Goal: Information Seeking & Learning: Learn about a topic

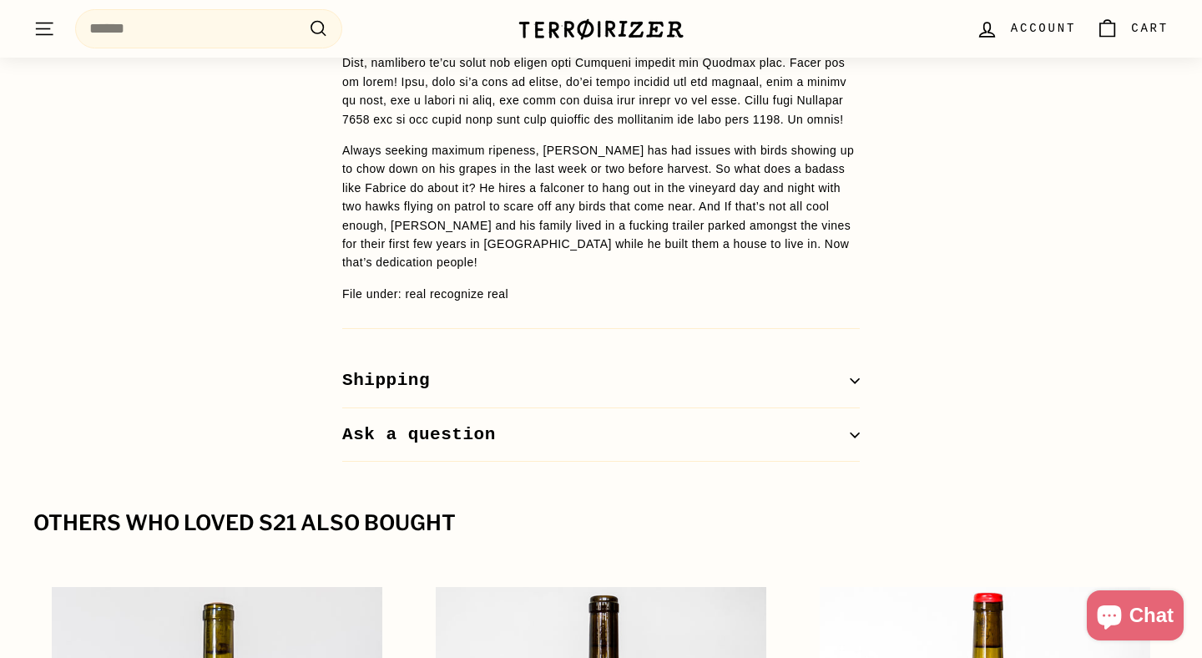
scroll to position [1625, 0]
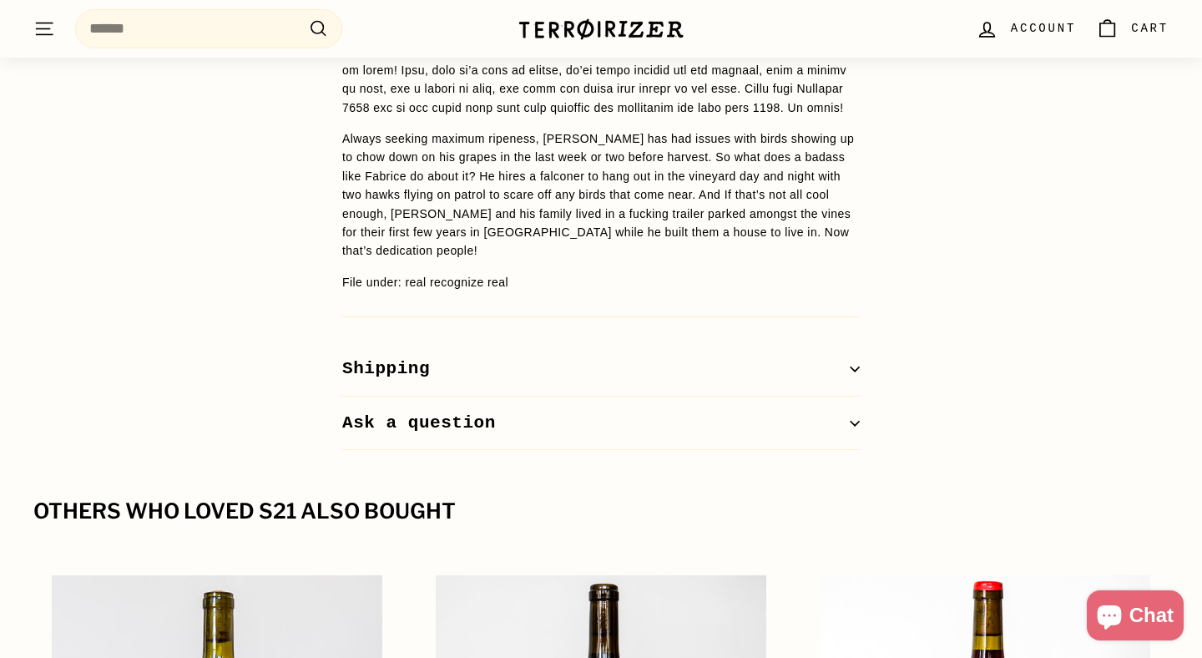
click at [523, 202] on p "Always seeking maximum ripeness, [PERSON_NAME] has had issues with birds showin…" at bounding box center [601, 194] width 518 height 131
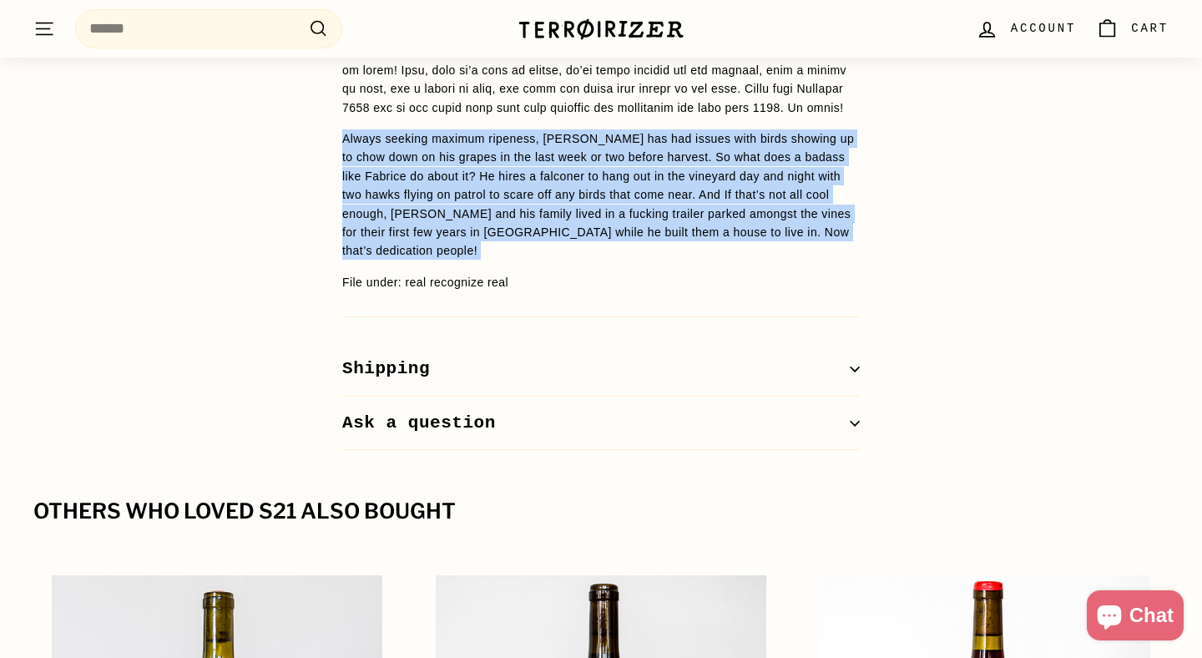
click at [857, 197] on p "Always seeking maximum ripeness, [PERSON_NAME] has had issues with birds showin…" at bounding box center [601, 194] width 518 height 131
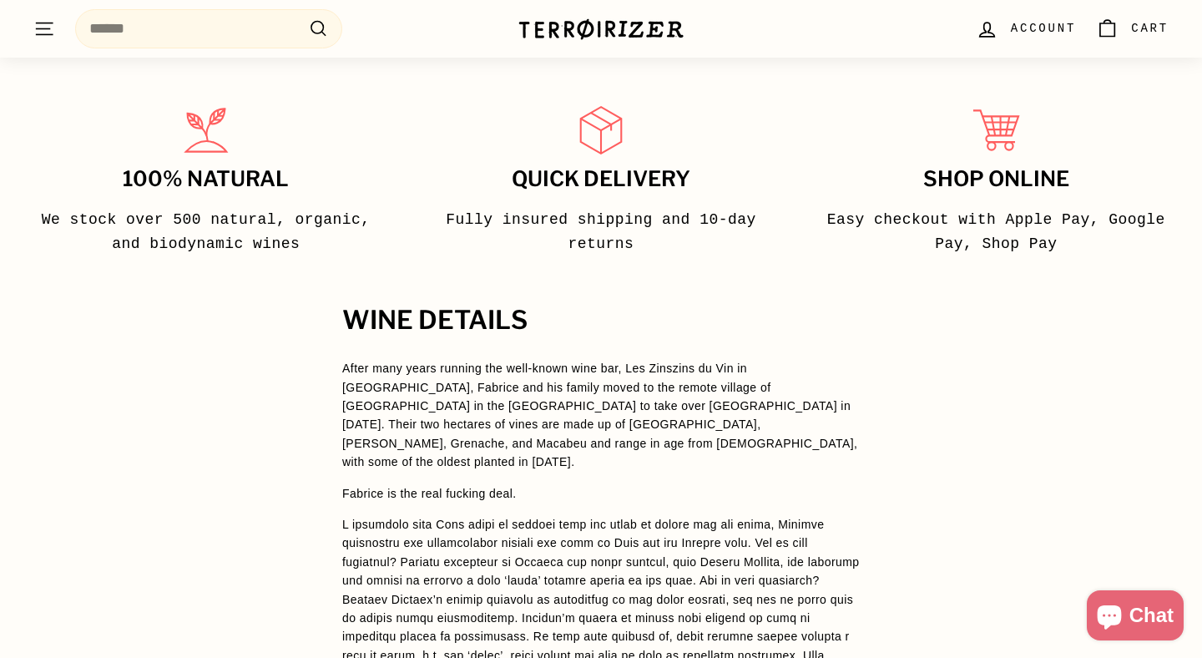
scroll to position [1003, 0]
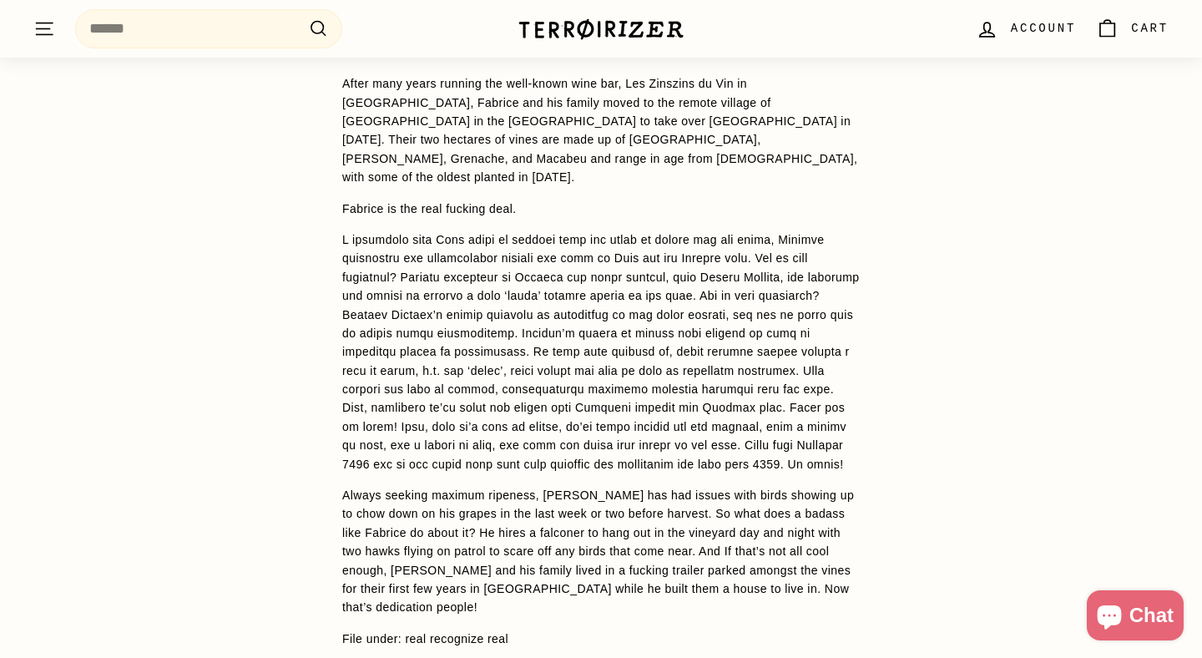
scroll to position [1278, 0]
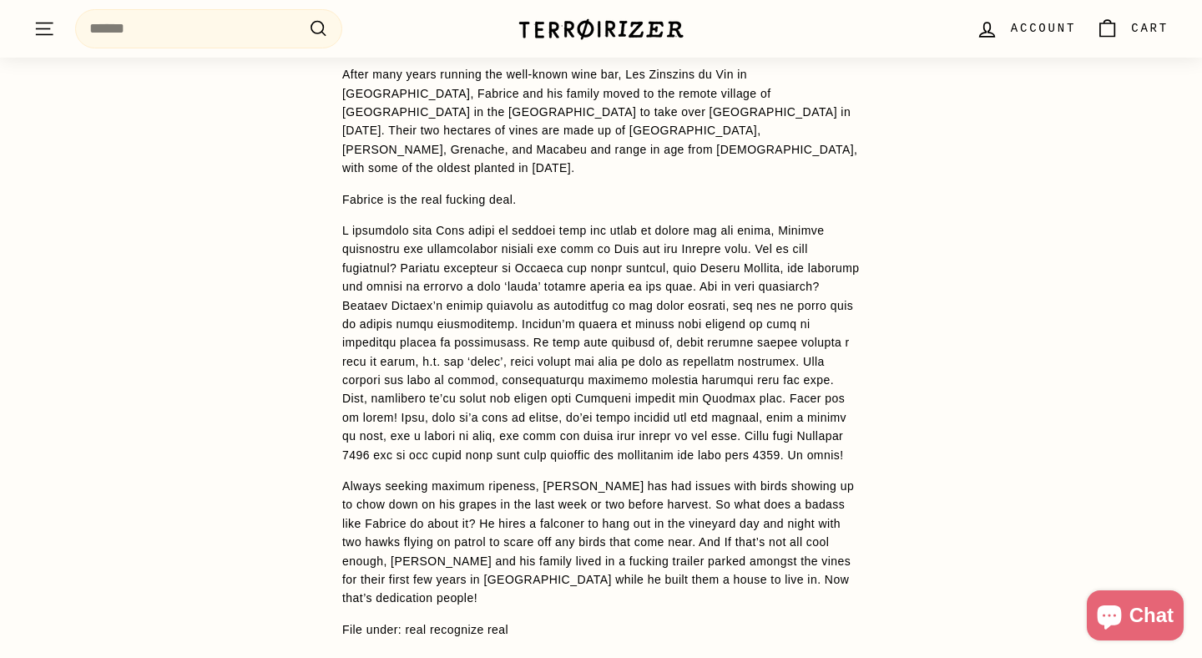
click at [814, 232] on span at bounding box center [601, 343] width 518 height 238
click at [914, 280] on div "WINE DETAILS After many years running the well-known wine bar, Les Zinszins du …" at bounding box center [601, 406] width 1202 height 786
click at [900, 232] on div "WINE DETAILS After many years running the well-known wine bar, Les Zinszins du …" at bounding box center [601, 406] width 1202 height 786
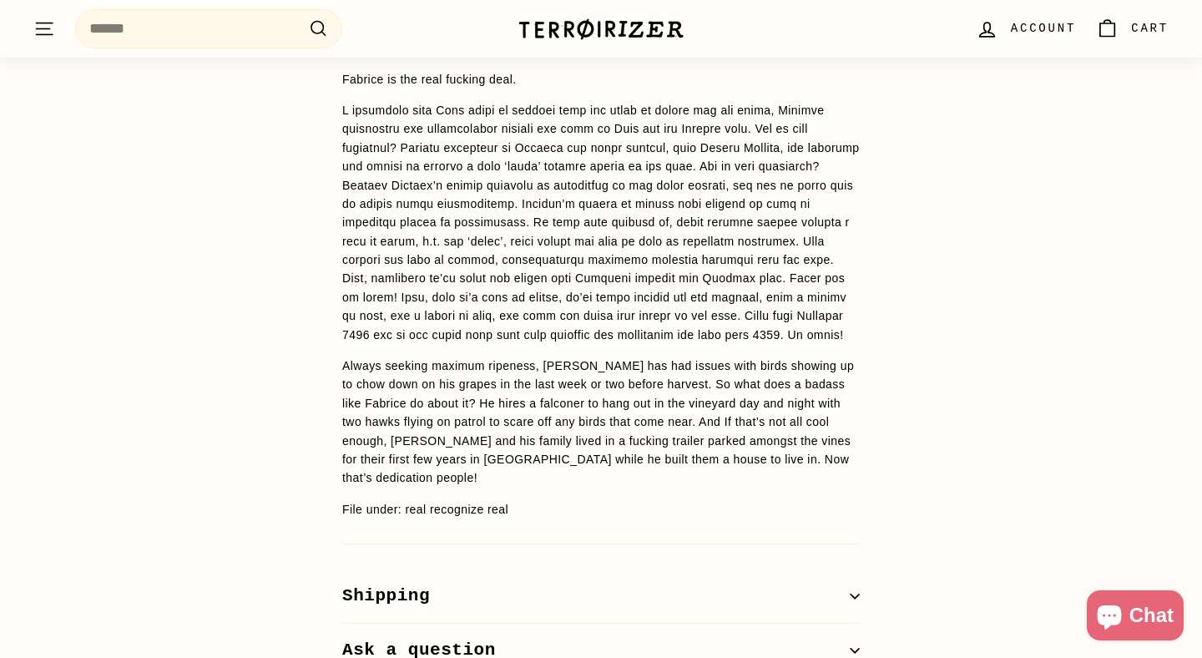
scroll to position [1399, 0]
